Goal: Information Seeking & Learning: Find specific fact

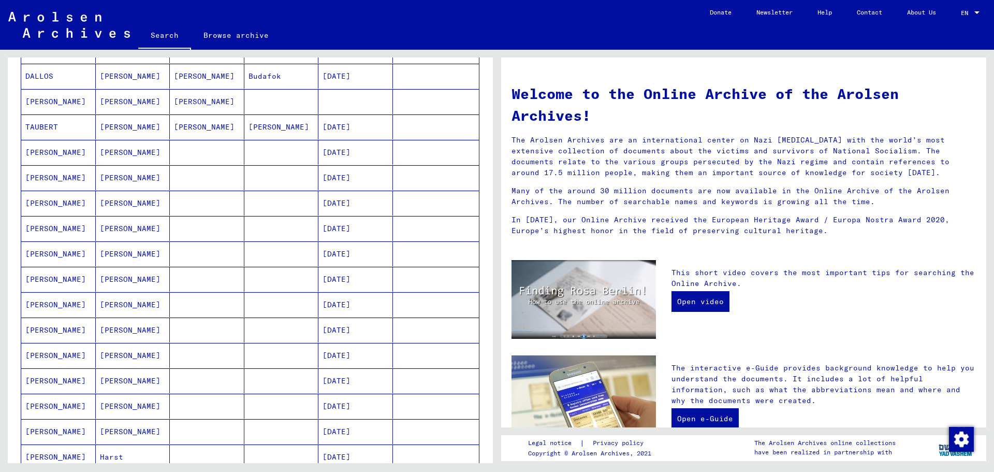
scroll to position [207, 0]
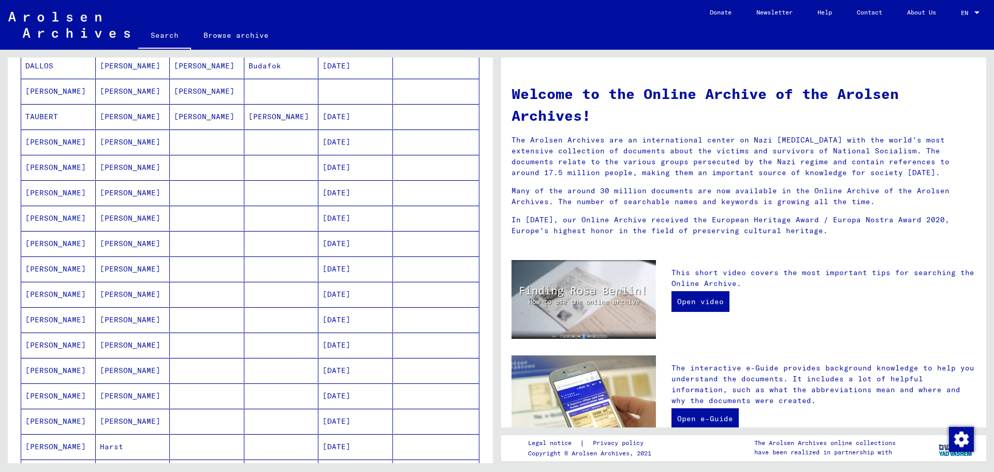
click at [45, 393] on mat-cell "[PERSON_NAME]" at bounding box center [58, 395] width 75 height 25
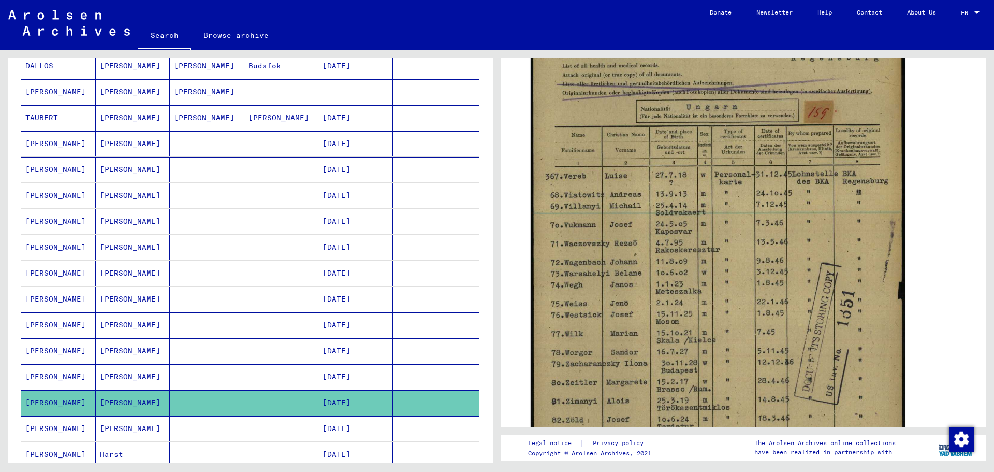
scroll to position [259, 0]
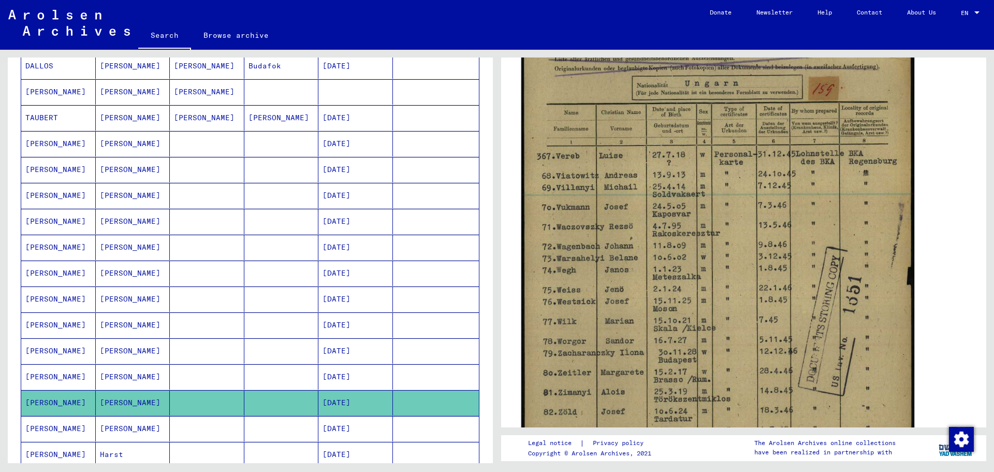
click at [672, 219] on img at bounding box center [717, 239] width 393 height 558
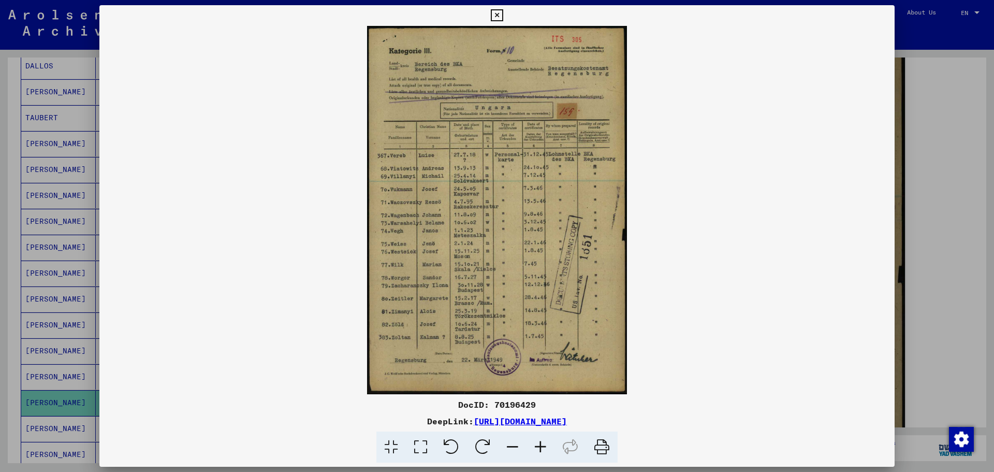
click at [601, 444] on icon at bounding box center [602, 447] width 32 height 32
click at [541, 447] on icon at bounding box center [541, 447] width 28 height 32
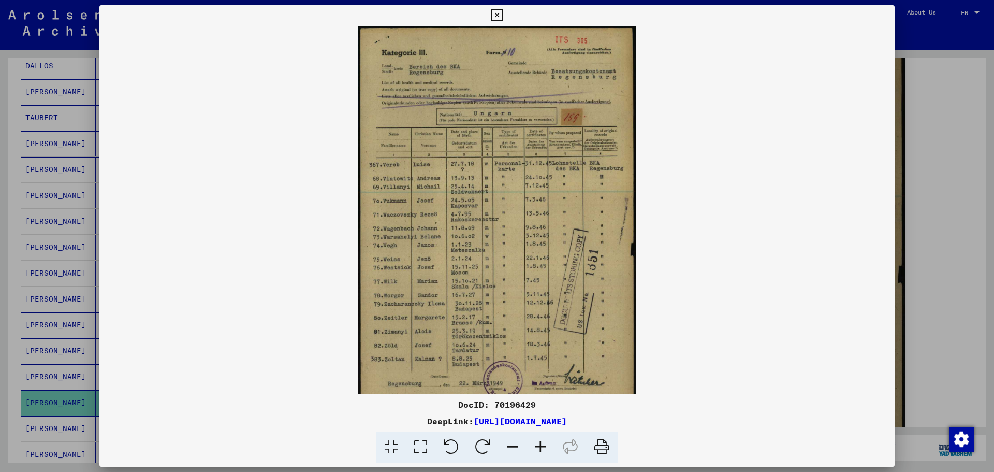
click at [541, 447] on icon at bounding box center [541, 447] width 28 height 32
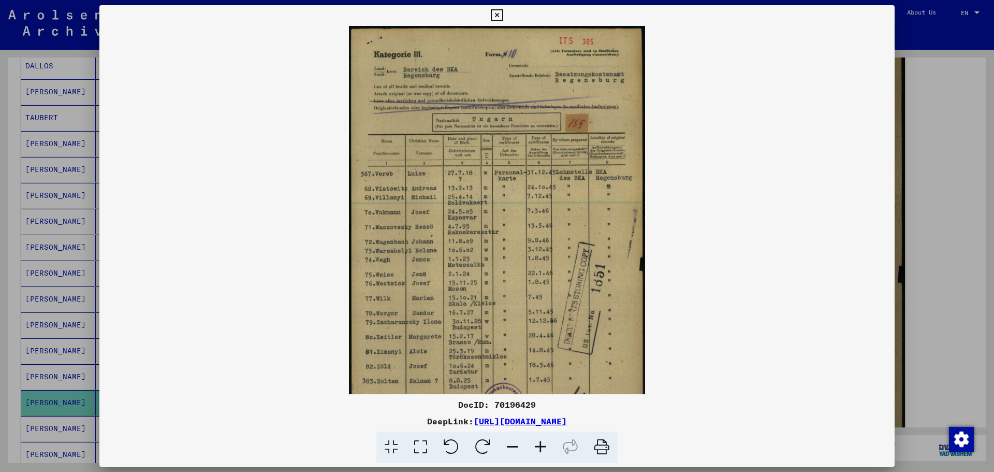
click at [600, 447] on icon at bounding box center [602, 447] width 32 height 32
click at [498, 16] on icon at bounding box center [497, 15] width 12 height 12
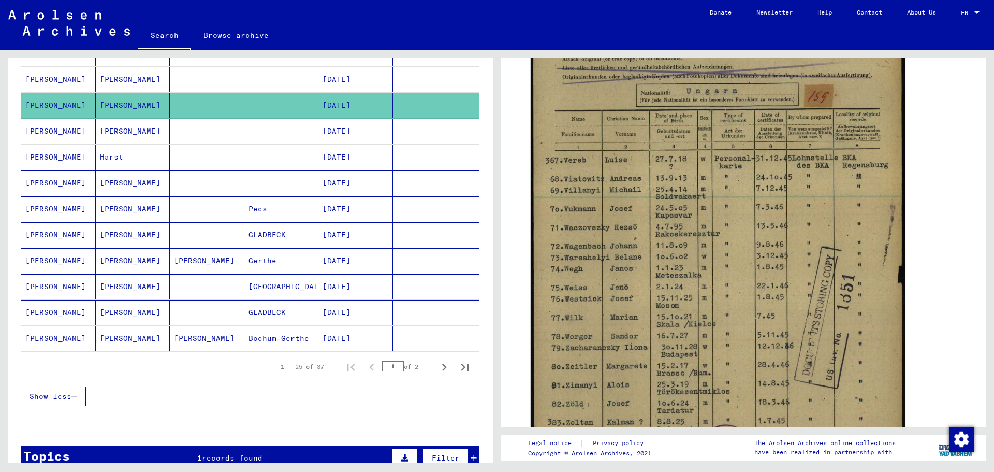
scroll to position [519, 0]
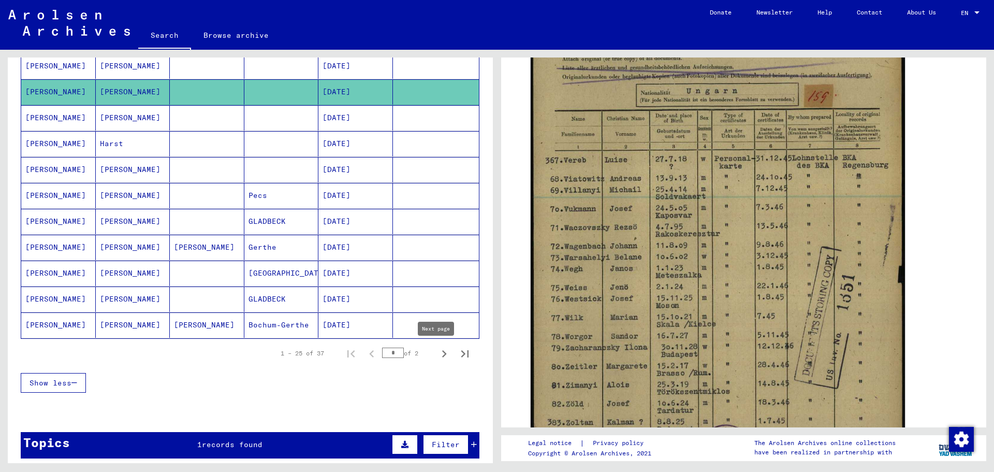
click at [437, 353] on icon "Next page" at bounding box center [444, 353] width 14 height 14
type input "*"
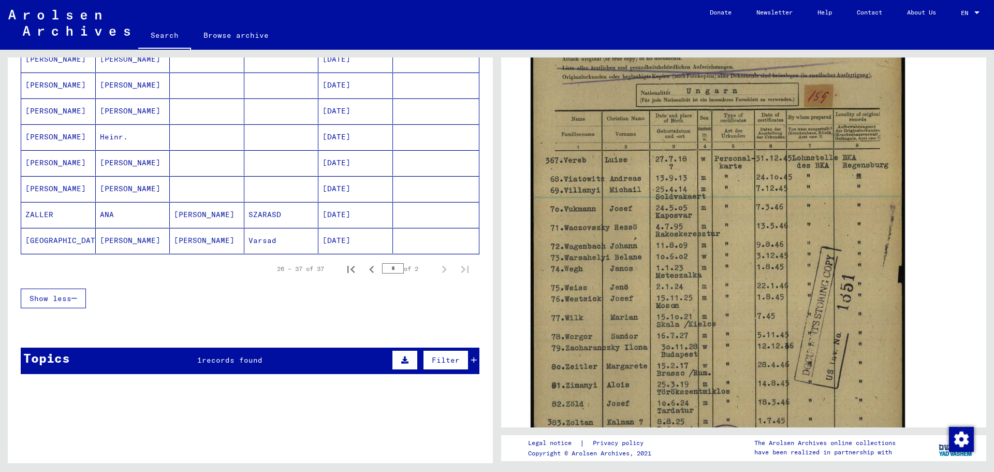
scroll to position [111, 0]
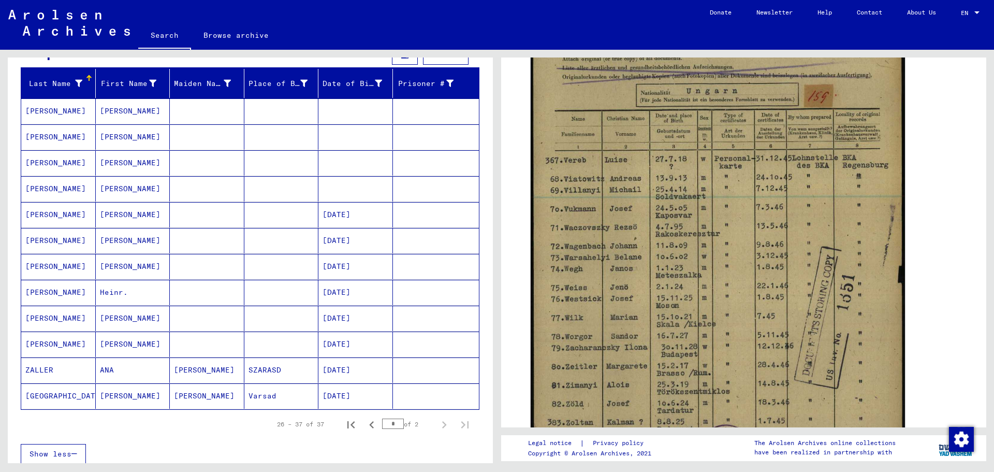
click at [49, 315] on mat-cell "[PERSON_NAME]" at bounding box center [58, 318] width 75 height 25
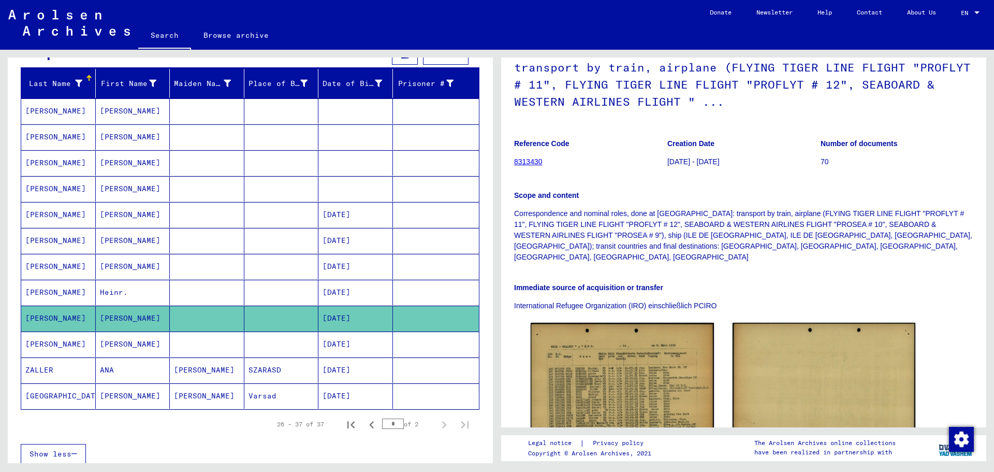
scroll to position [207, 0]
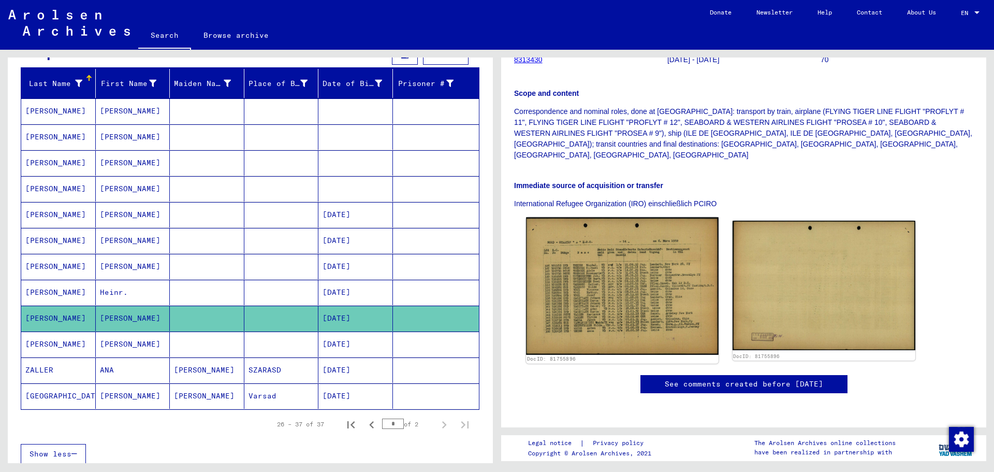
click at [607, 260] on img at bounding box center [622, 285] width 192 height 137
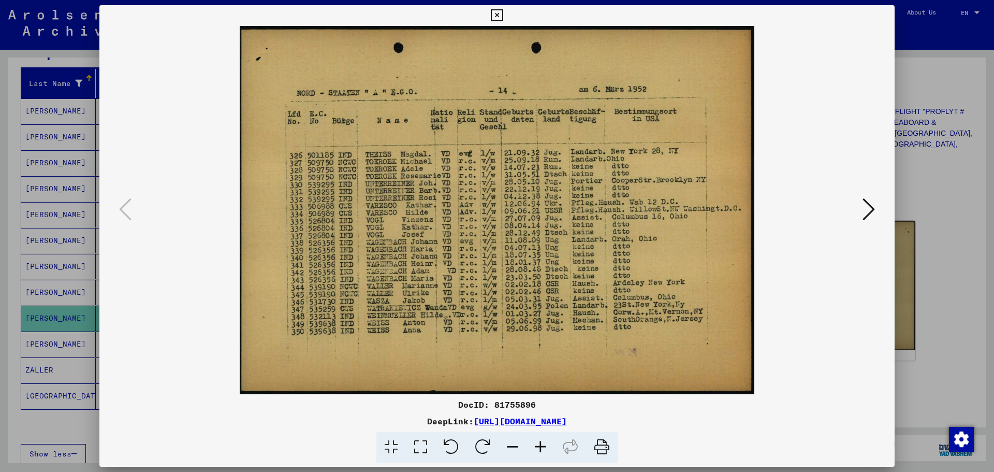
drag, startPoint x: 601, startPoint y: 445, endPoint x: 766, endPoint y: 404, distance: 170.7
click at [601, 445] on icon at bounding box center [602, 447] width 32 height 32
click at [498, 13] on icon at bounding box center [497, 15] width 12 height 12
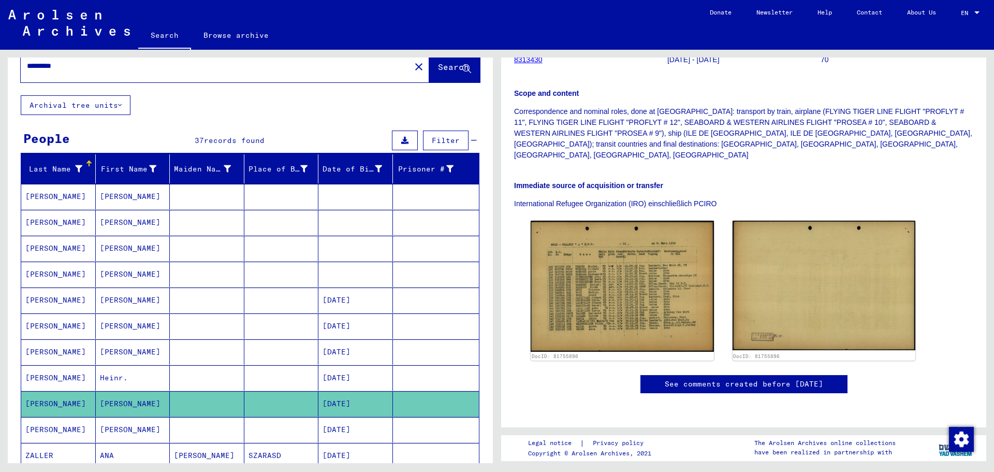
scroll to position [0, 0]
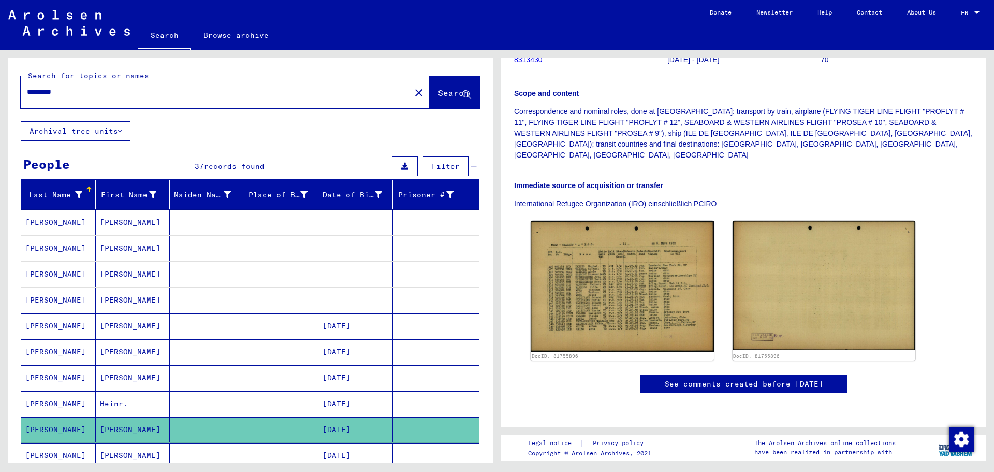
click at [54, 223] on mat-cell "[PERSON_NAME]" at bounding box center [58, 222] width 75 height 25
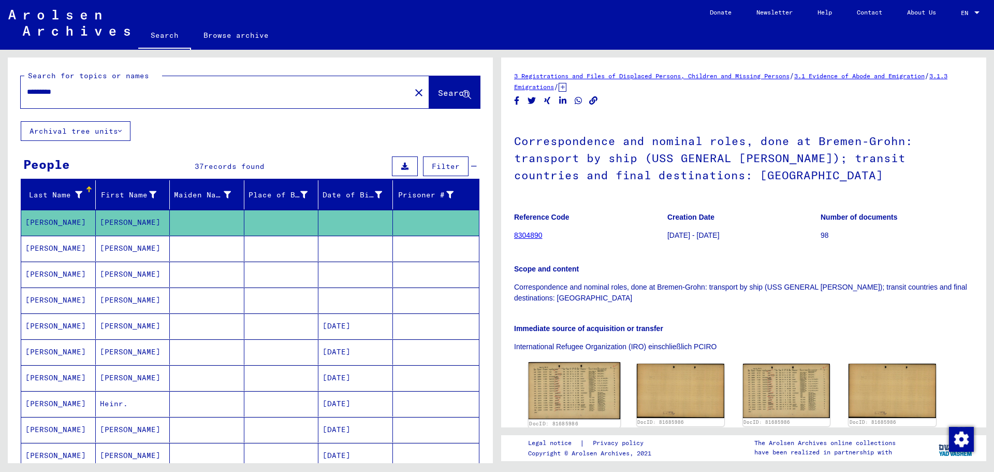
click at [569, 388] on img at bounding box center [575, 390] width 92 height 57
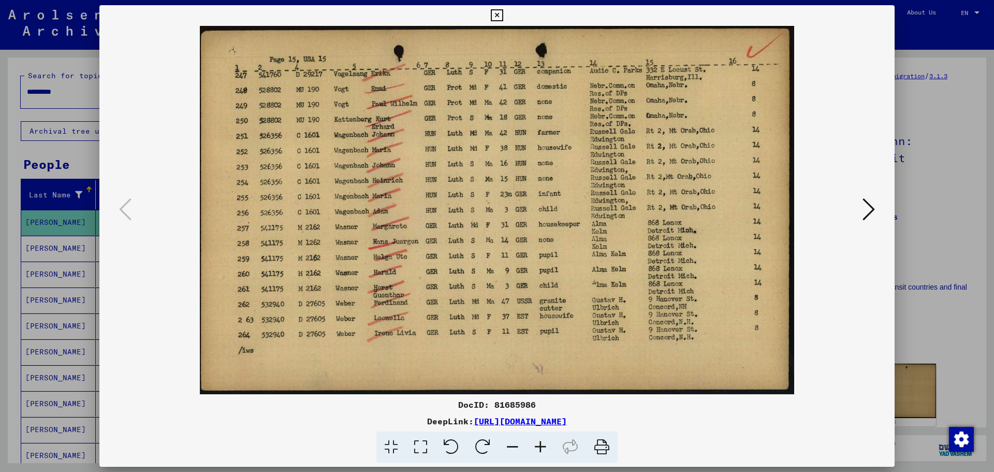
click at [599, 445] on icon at bounding box center [602, 447] width 32 height 32
click at [497, 13] on icon at bounding box center [497, 15] width 12 height 12
